Goal: Task Accomplishment & Management: Use online tool/utility

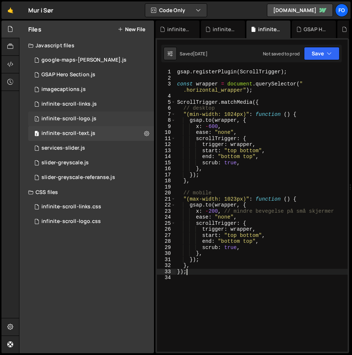
click at [89, 117] on div "infinite-scroll-logo.js" at bounding box center [68, 118] width 55 height 7
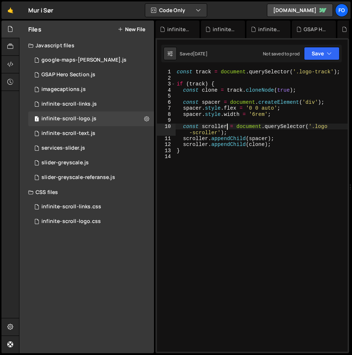
click at [228, 125] on div "const track = document . querySelector ( '.logo-track' ) ; if ( track ) { const…" at bounding box center [261, 216] width 172 height 295
type textarea "}"
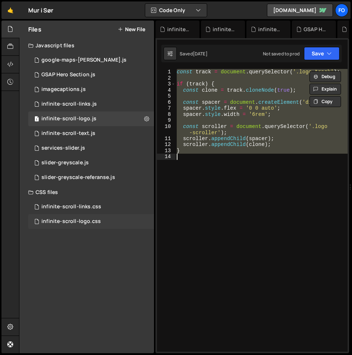
click at [82, 226] on div "infinite-scroll-logo.css 0" at bounding box center [91, 221] width 126 height 15
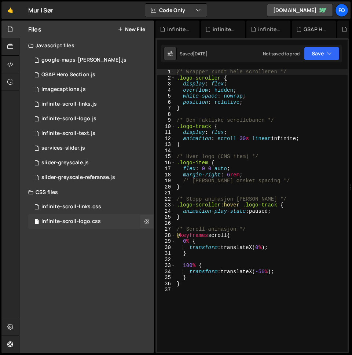
scroll to position [806, 0]
click at [96, 114] on div "1 infinite-scroll-logo.js 0" at bounding box center [91, 118] width 126 height 15
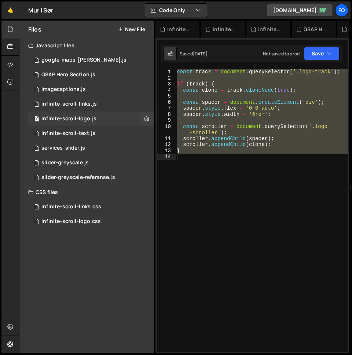
scroll to position [0, 0]
click at [205, 157] on div "const track = document . querySelector ( '.logo-track' ) ; if ( track ) { const…" at bounding box center [261, 210] width 172 height 283
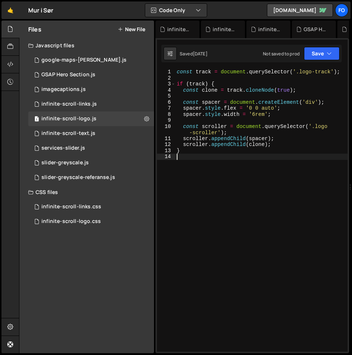
type textarea "}"
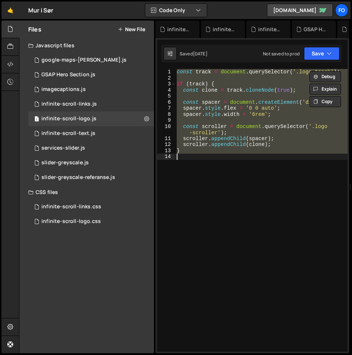
paste textarea
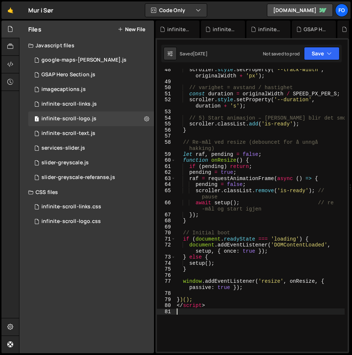
scroll to position [373, 0]
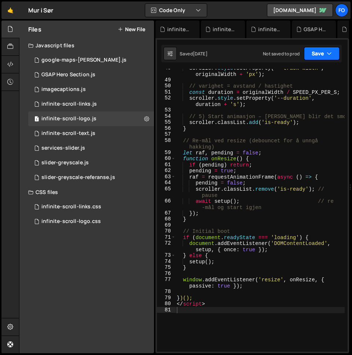
click at [319, 59] on button "Save" at bounding box center [322, 53] width 36 height 13
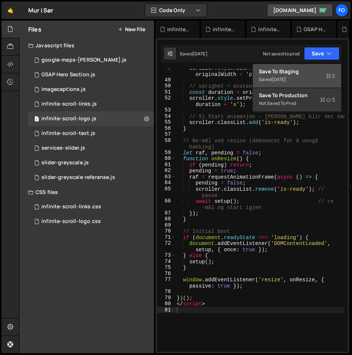
click at [316, 72] on div "Save to Staging S" at bounding box center [297, 71] width 76 height 7
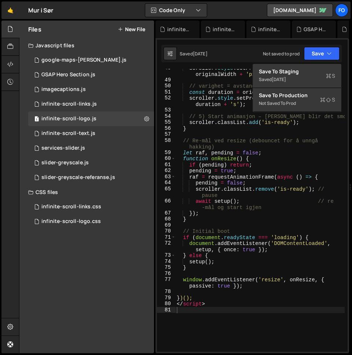
scroll to position [367, 0]
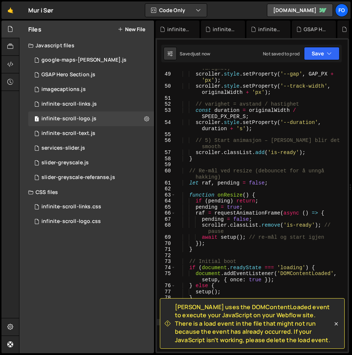
type textarea "function onResize() {"
click at [254, 196] on div "// 4) Sett CSS-variabler (gap + bredde + varighet) scroller . style . setProper…" at bounding box center [259, 209] width 169 height 301
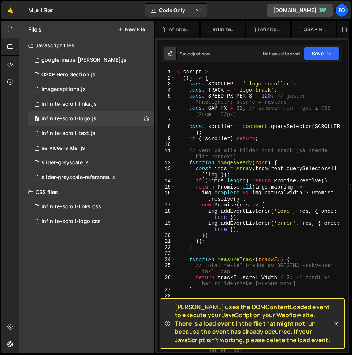
scroll to position [0, 0]
click at [94, 220] on div "infinite-scroll-logo.css" at bounding box center [70, 221] width 59 height 7
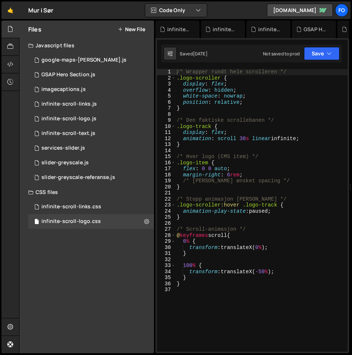
scroll to position [806, 0]
click at [264, 169] on div "/* Wrapper rundt hele scrolleren */ .logo-scroller { display : flex ; overflow …" at bounding box center [261, 216] width 172 height 295
type textarea "}"
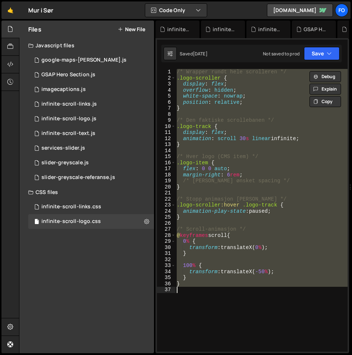
paste textarea
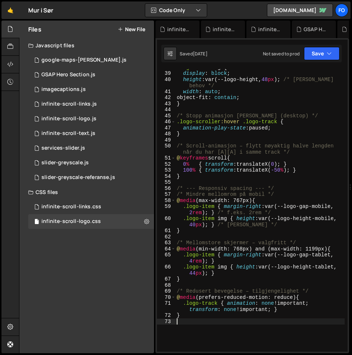
scroll to position [265, 0]
type textarea "}"
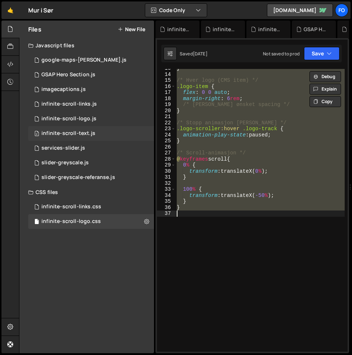
paste textarea
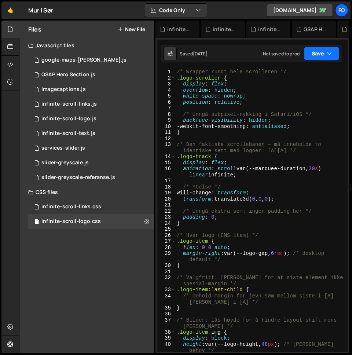
scroll to position [0, 0]
click at [333, 46] on div "Saved [DATE] Not saved to prod Upgrade to Edit Save Save to Staging S Saved [DA…" at bounding box center [251, 54] width 180 height 18
click at [330, 53] on icon "button" at bounding box center [329, 53] width 5 height 7
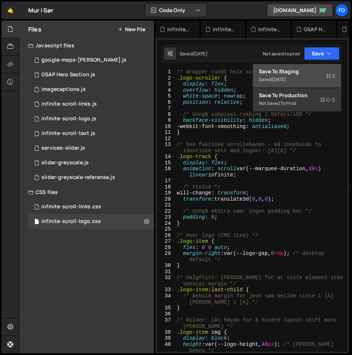
click at [314, 71] on div "Save to Staging S" at bounding box center [297, 71] width 76 height 7
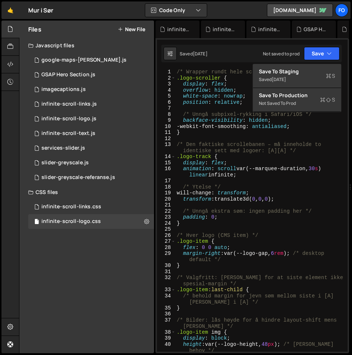
scroll to position [330, 0]
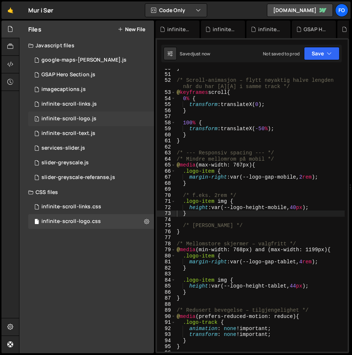
click at [83, 118] on div "infinite-scroll-logo.js" at bounding box center [68, 118] width 55 height 7
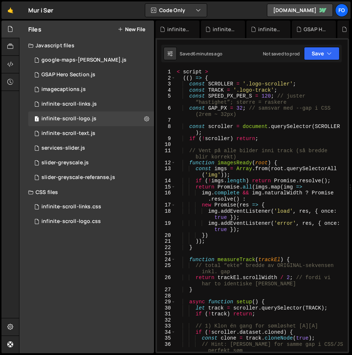
click at [225, 150] on div "< script > (( ) => { const SCROLLER = '.logo-scroller' ; const TRACK = '.logo-t…" at bounding box center [259, 216] width 169 height 295
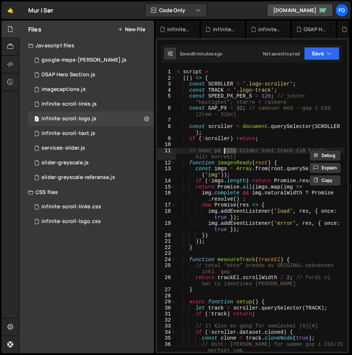
type textarea "/script>"
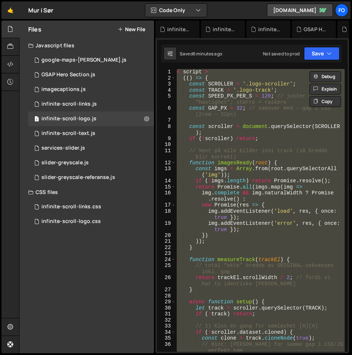
paste textarea
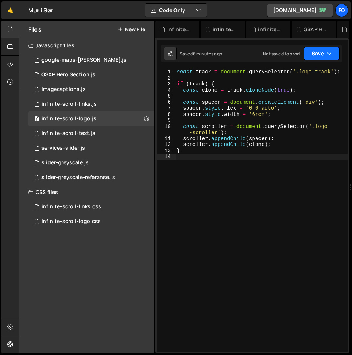
click at [329, 52] on icon "button" at bounding box center [329, 53] width 5 height 7
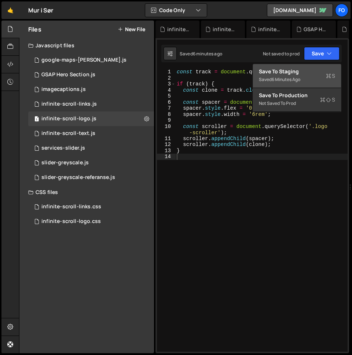
click at [320, 76] on div "Saved 6 minutes ago" at bounding box center [297, 79] width 76 height 9
